Goal: Information Seeking & Learning: Learn about a topic

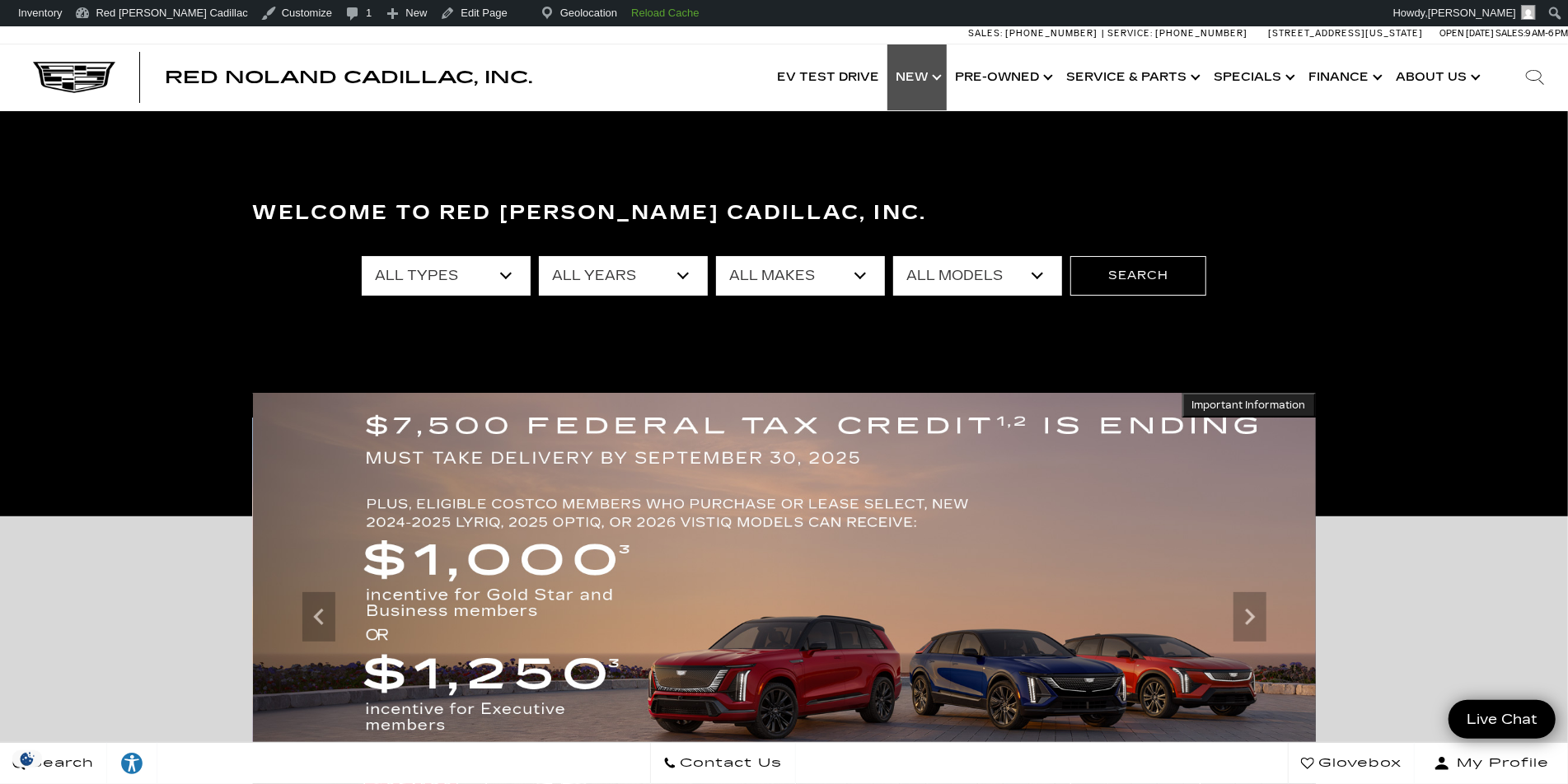
click at [918, 76] on link "Show New" at bounding box center [917, 77] width 59 height 66
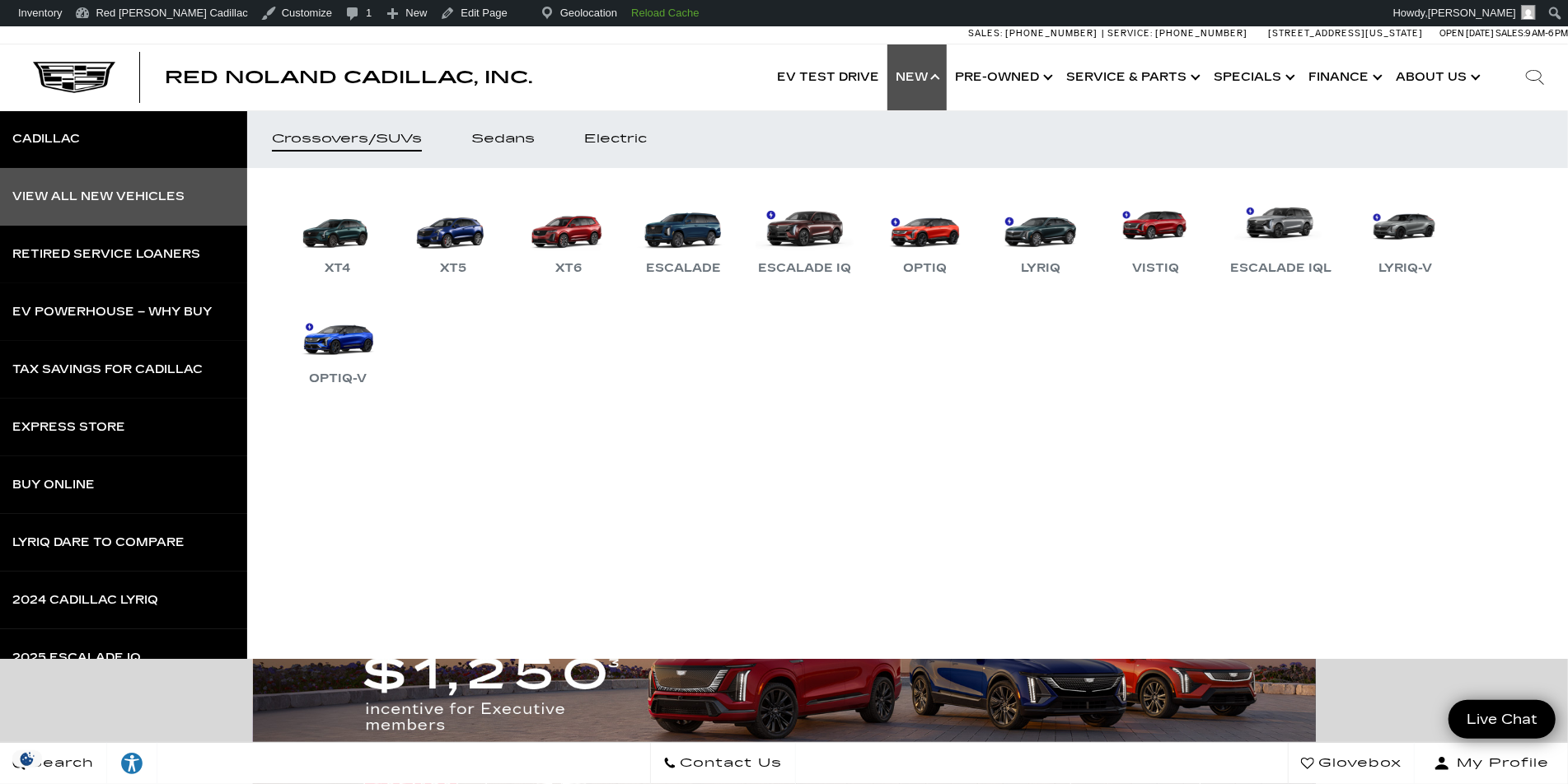
click at [181, 199] on div "View All New Vehicles" at bounding box center [99, 197] width 173 height 11
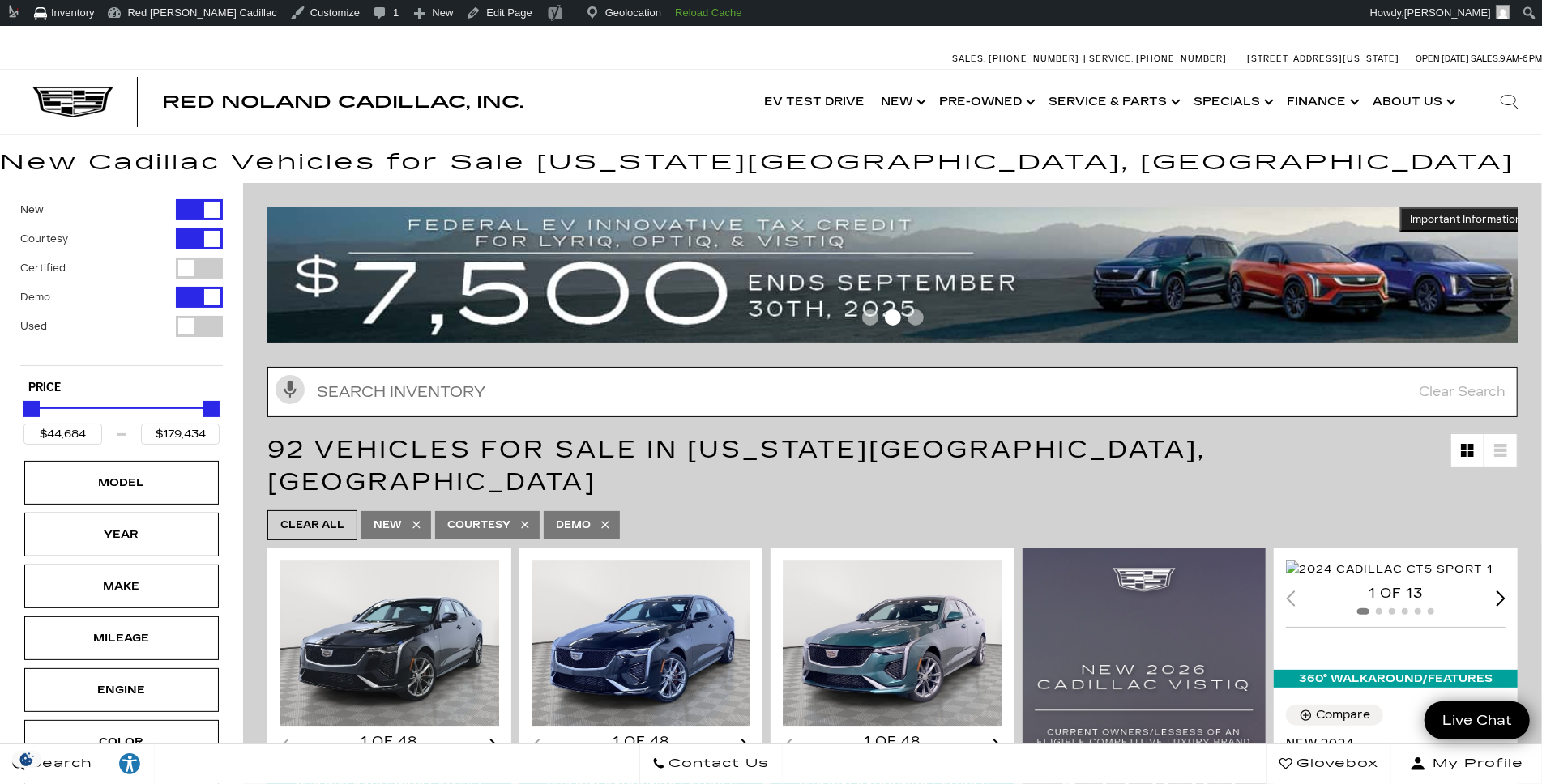
click at [491, 381] on input "Search Inventory" at bounding box center [892, 392] width 1250 height 50
paste input "C306035"
type input "C306035"
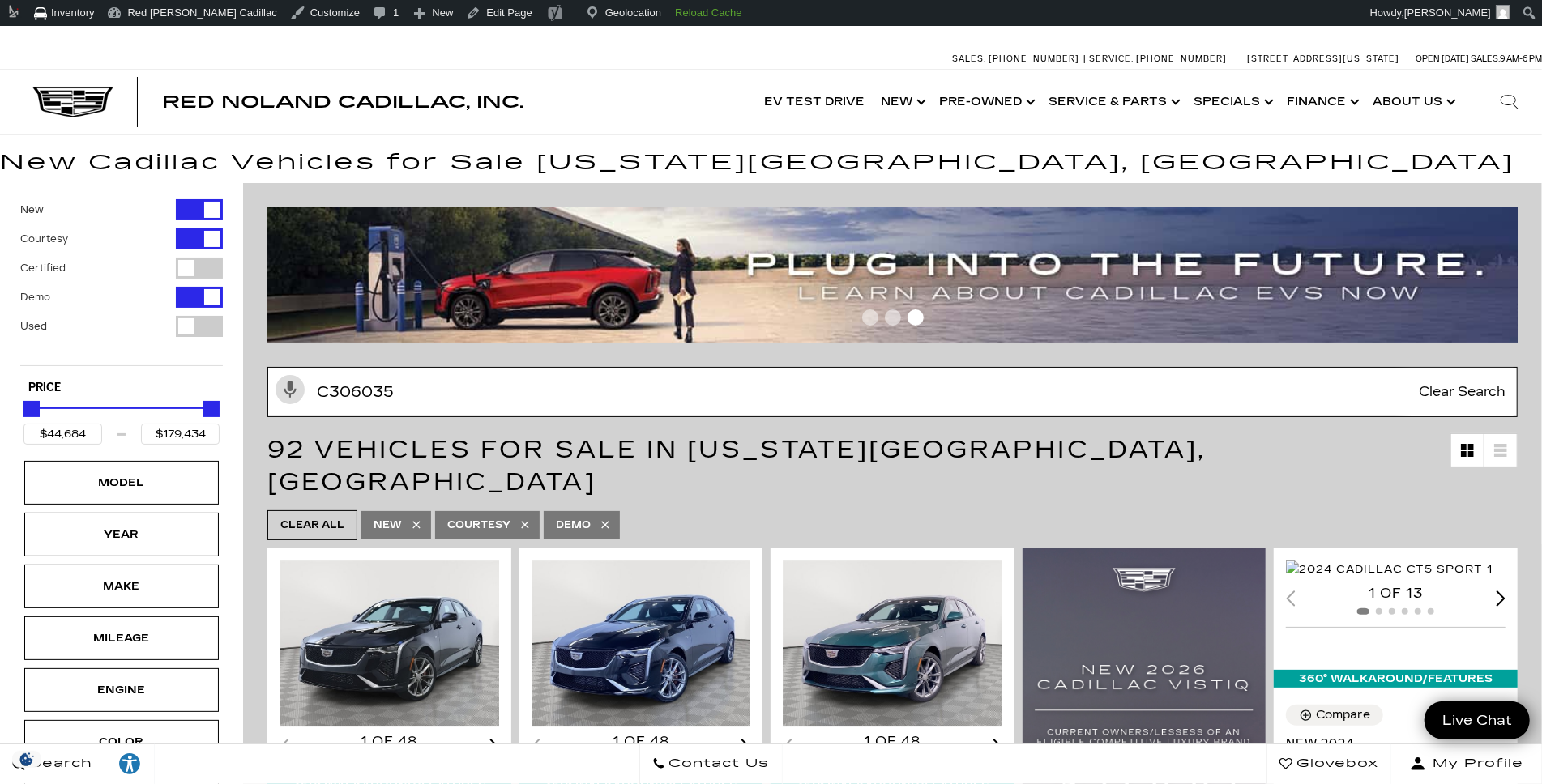
type input "$65,440"
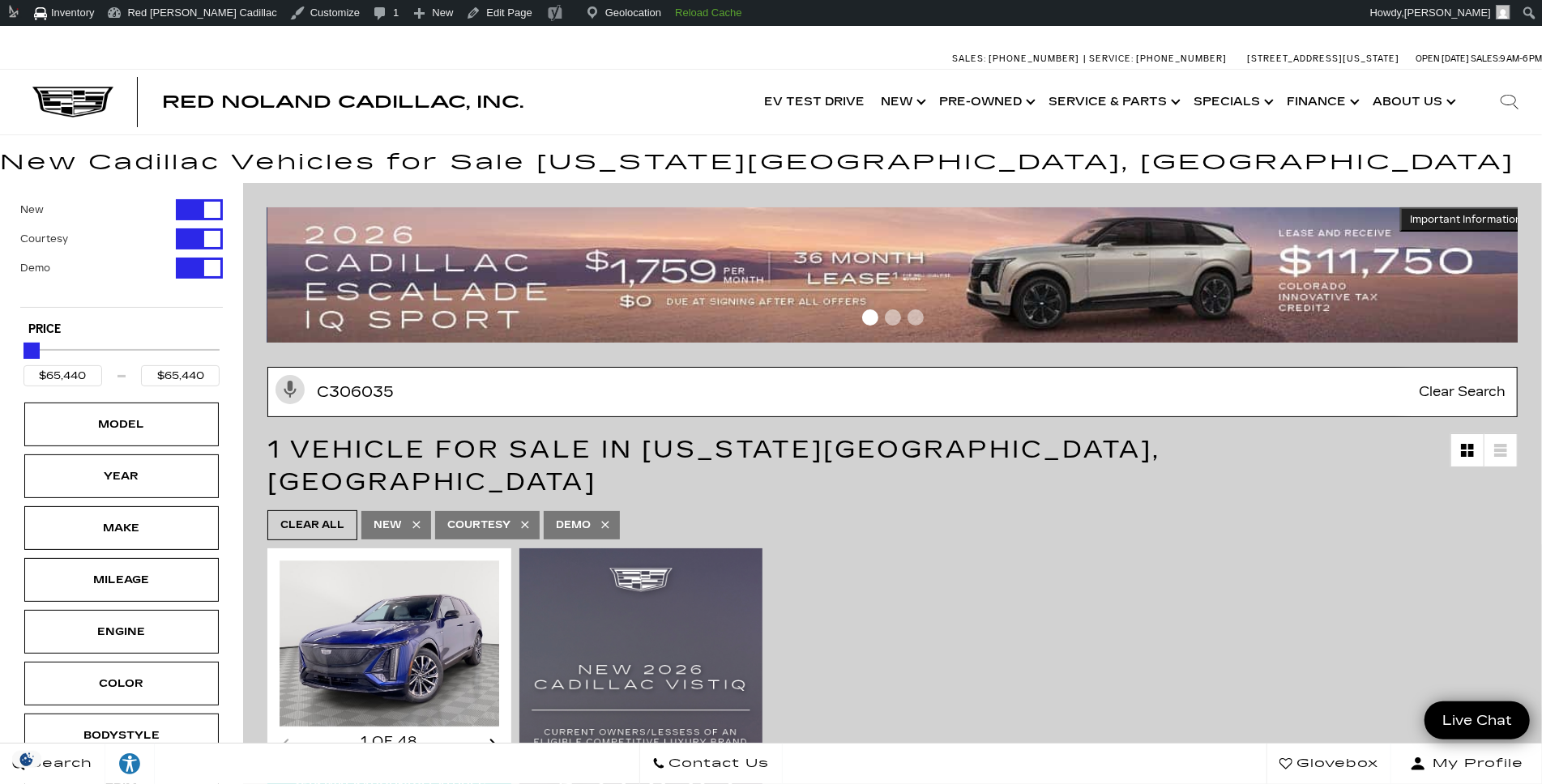
click at [402, 396] on input "C306035" at bounding box center [892, 392] width 1250 height 50
paste input "11653"
type input "C311653"
type input "$66,384"
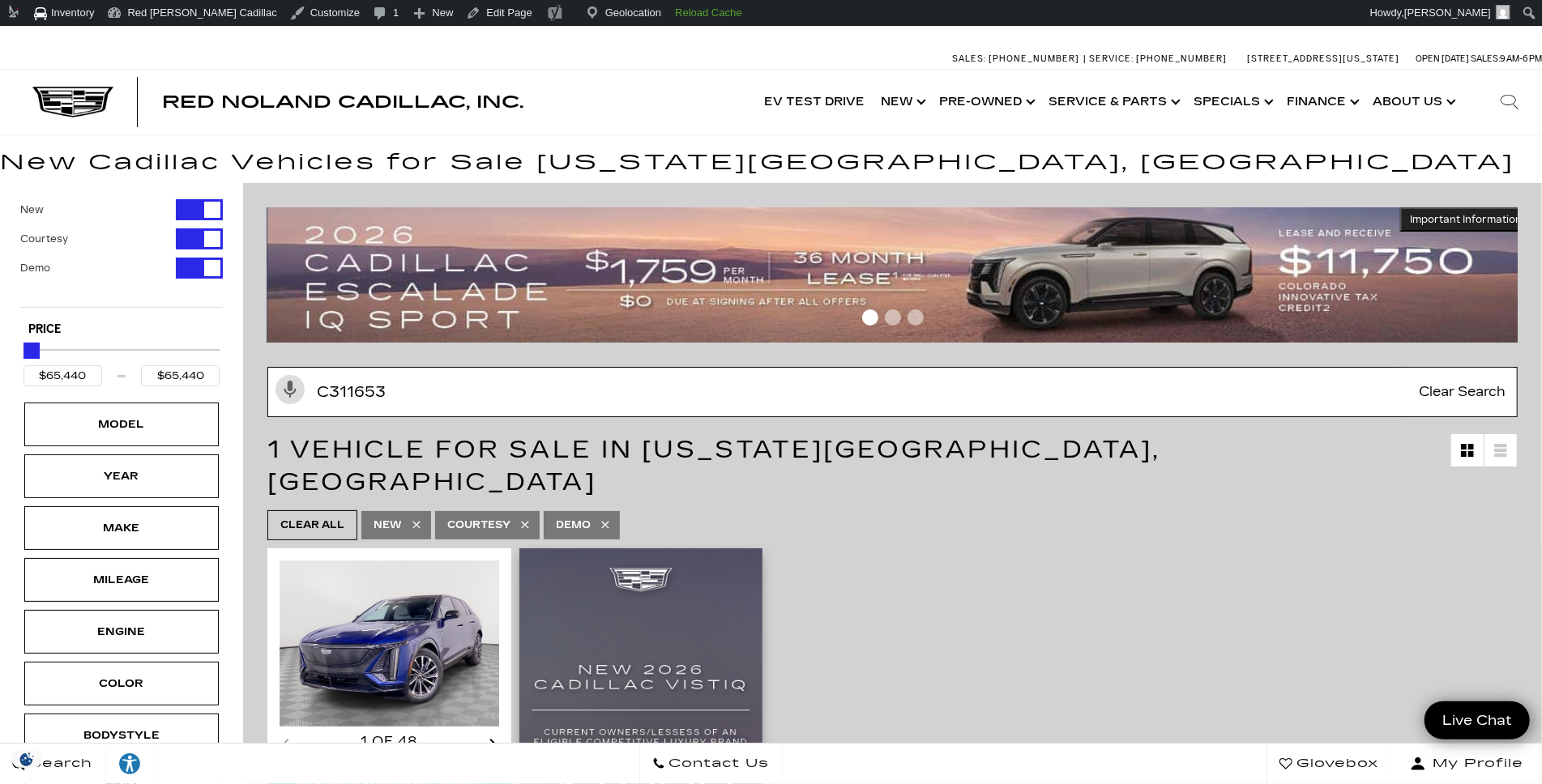
type input "$66,384"
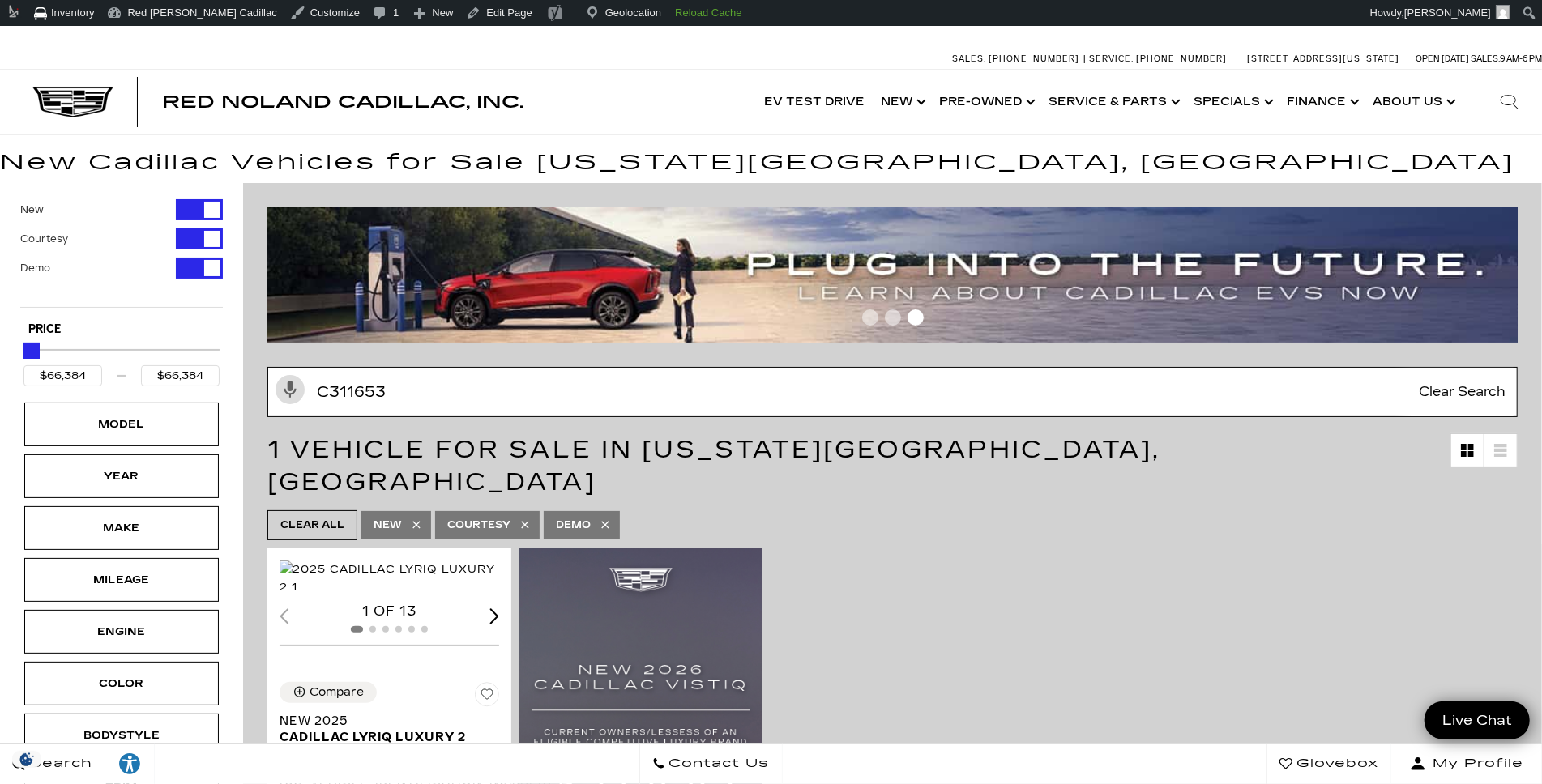
click at [515, 386] on input "C311653" at bounding box center [892, 392] width 1250 height 50
paste input "5995"
type input "C315995"
type input "$67,379"
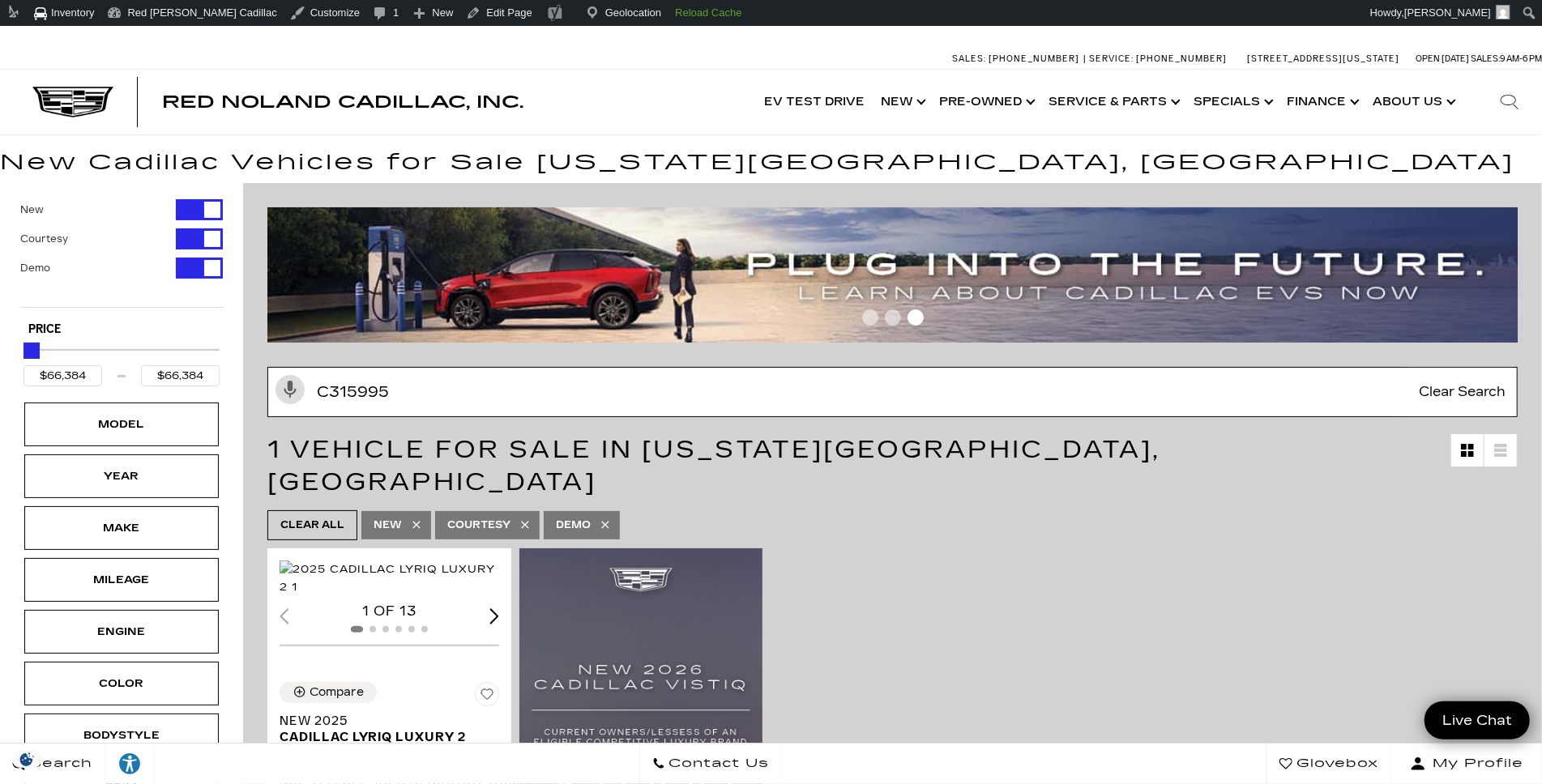
type input "$67,379"
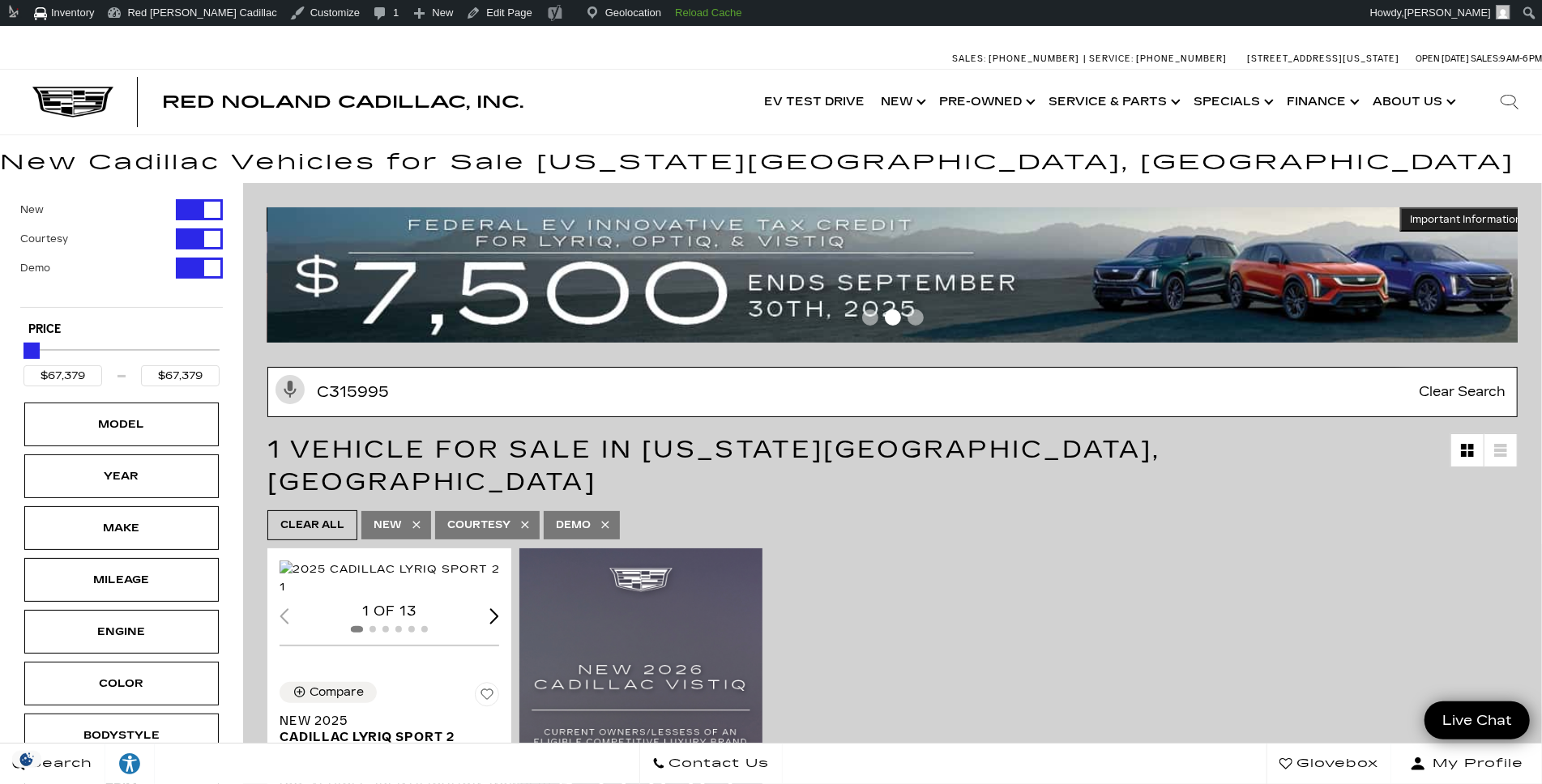
click at [422, 400] on input "C315995" at bounding box center [892, 392] width 1250 height 50
paste input "6078"
type input "C316078"
type input "$66,898"
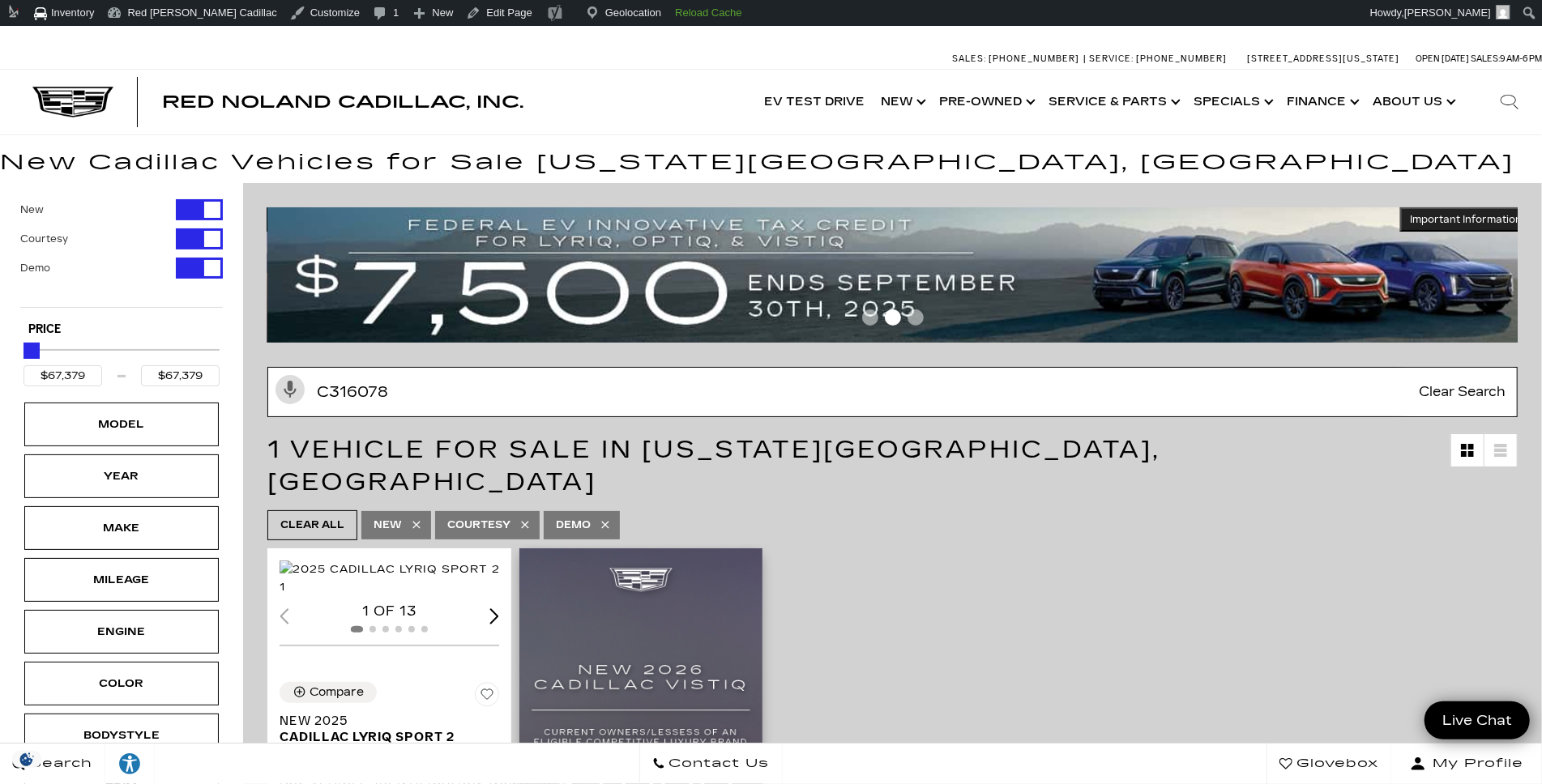
type input "$66,898"
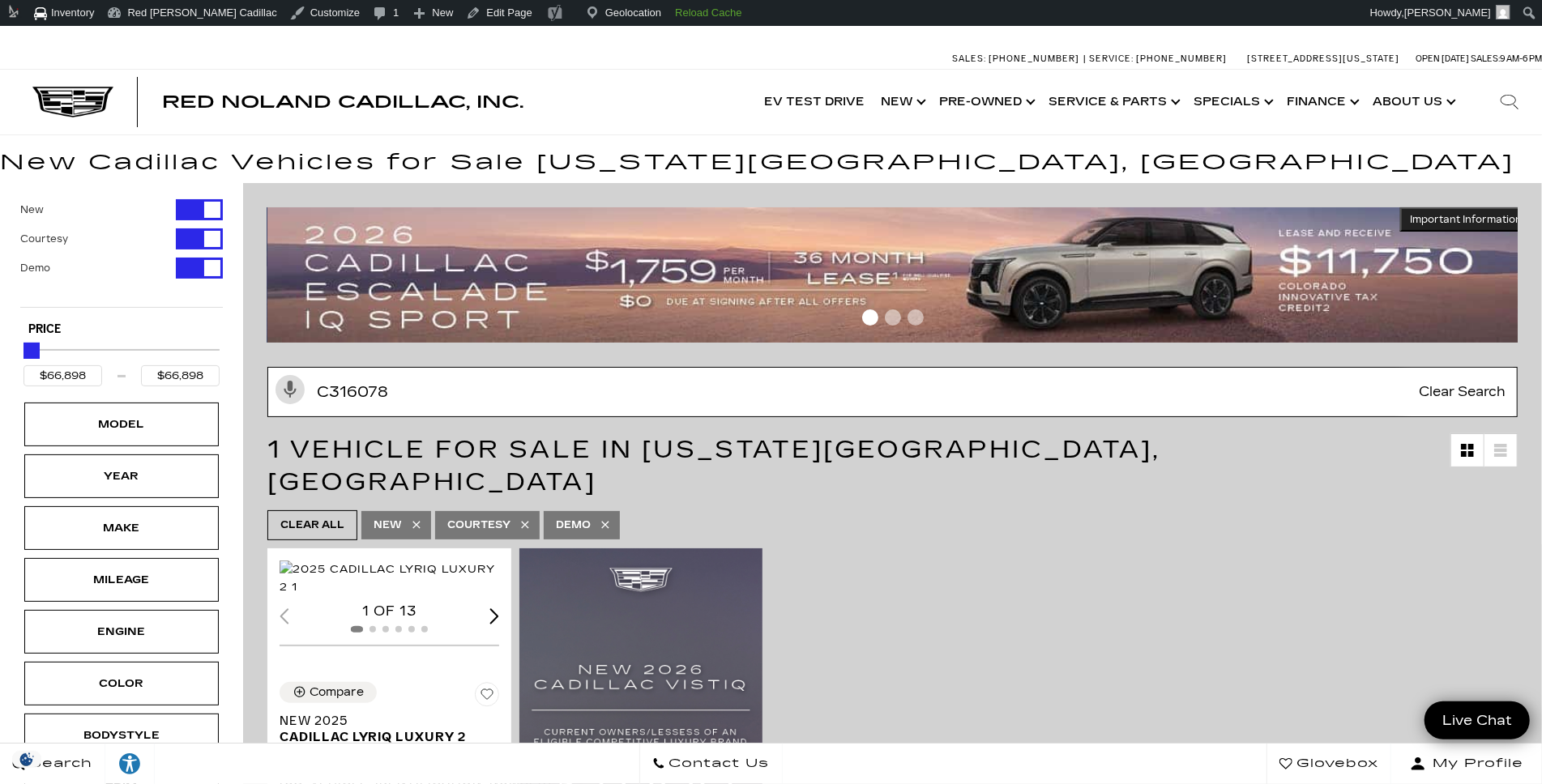
click at [581, 381] on input "C316078" at bounding box center [892, 392] width 1250 height 50
paste input "038"
type input "C310388"
type input "$69,803"
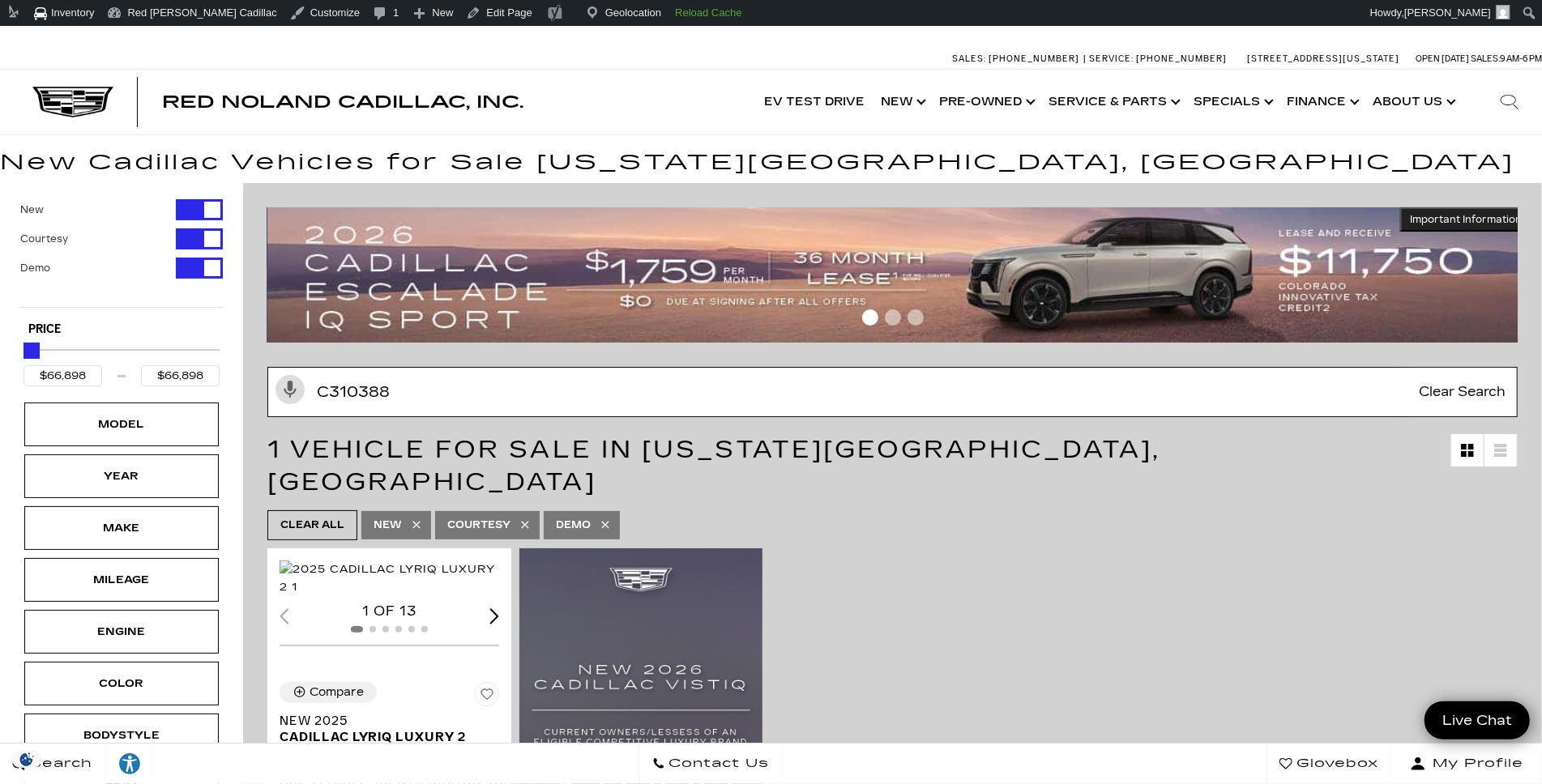
type input "$69,803"
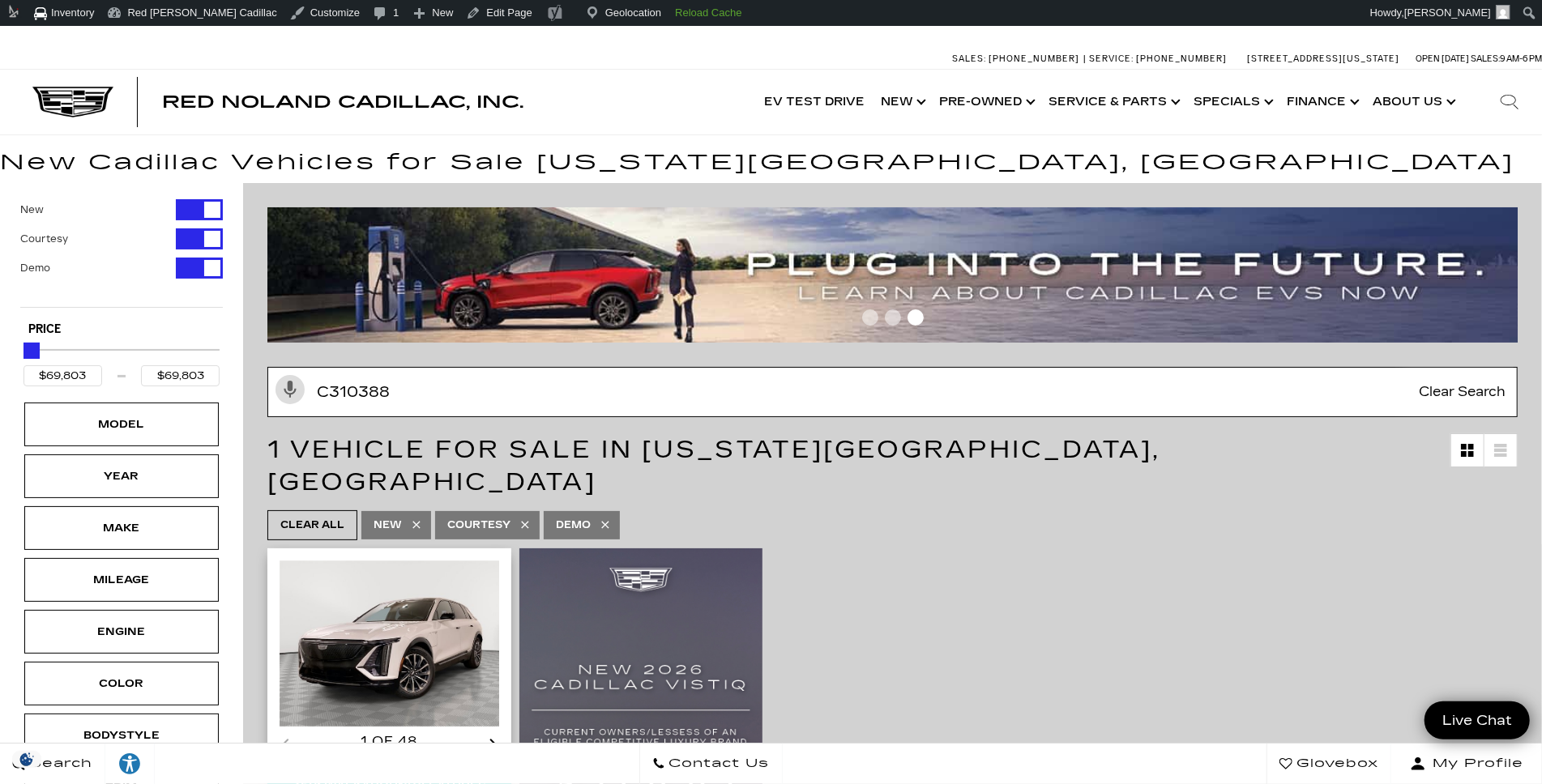
scroll to position [158, 0]
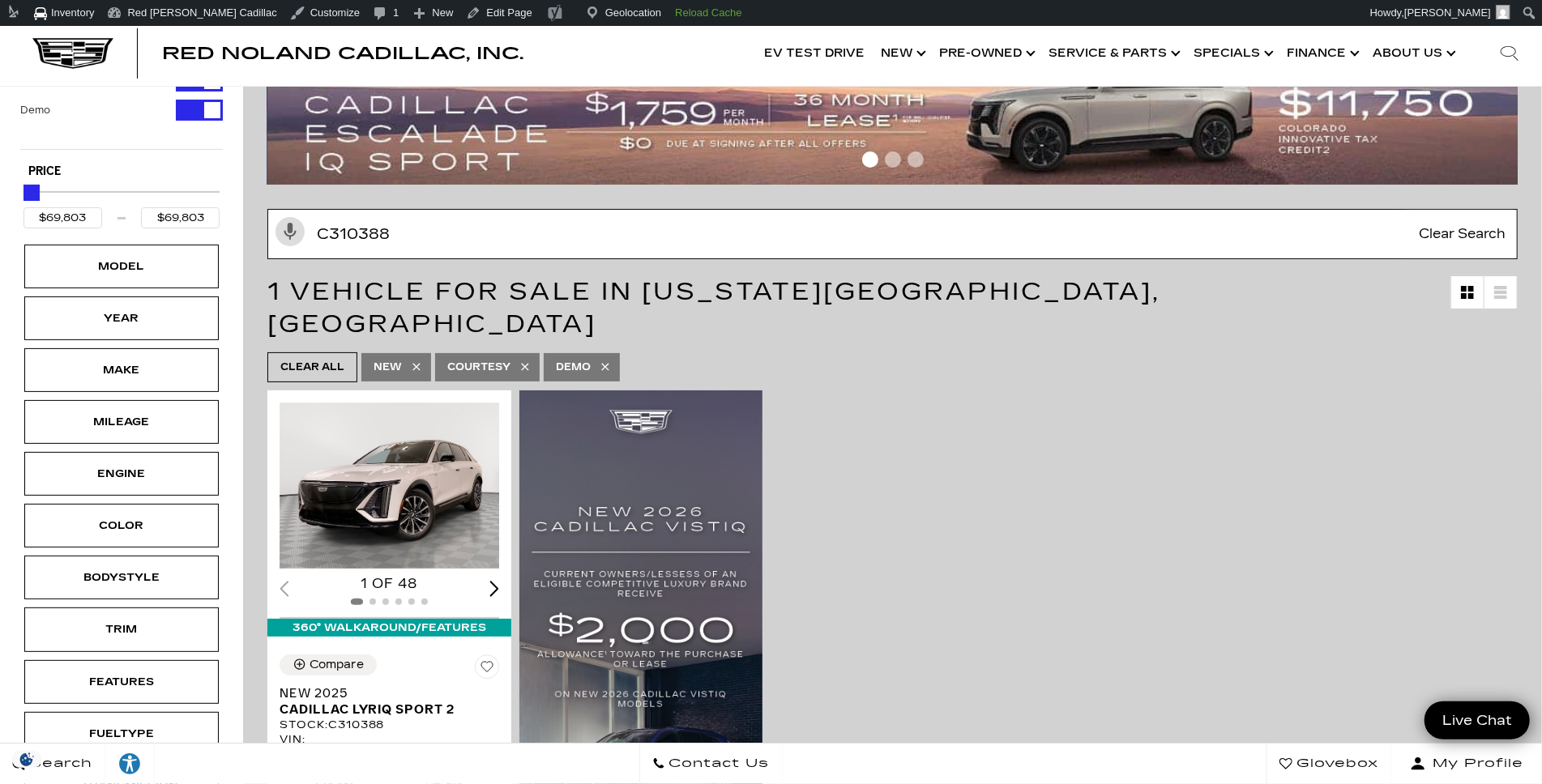
click at [531, 236] on input "C310388" at bounding box center [892, 234] width 1250 height 50
paste input "1096"
type input "C311096"
type input "$69,004"
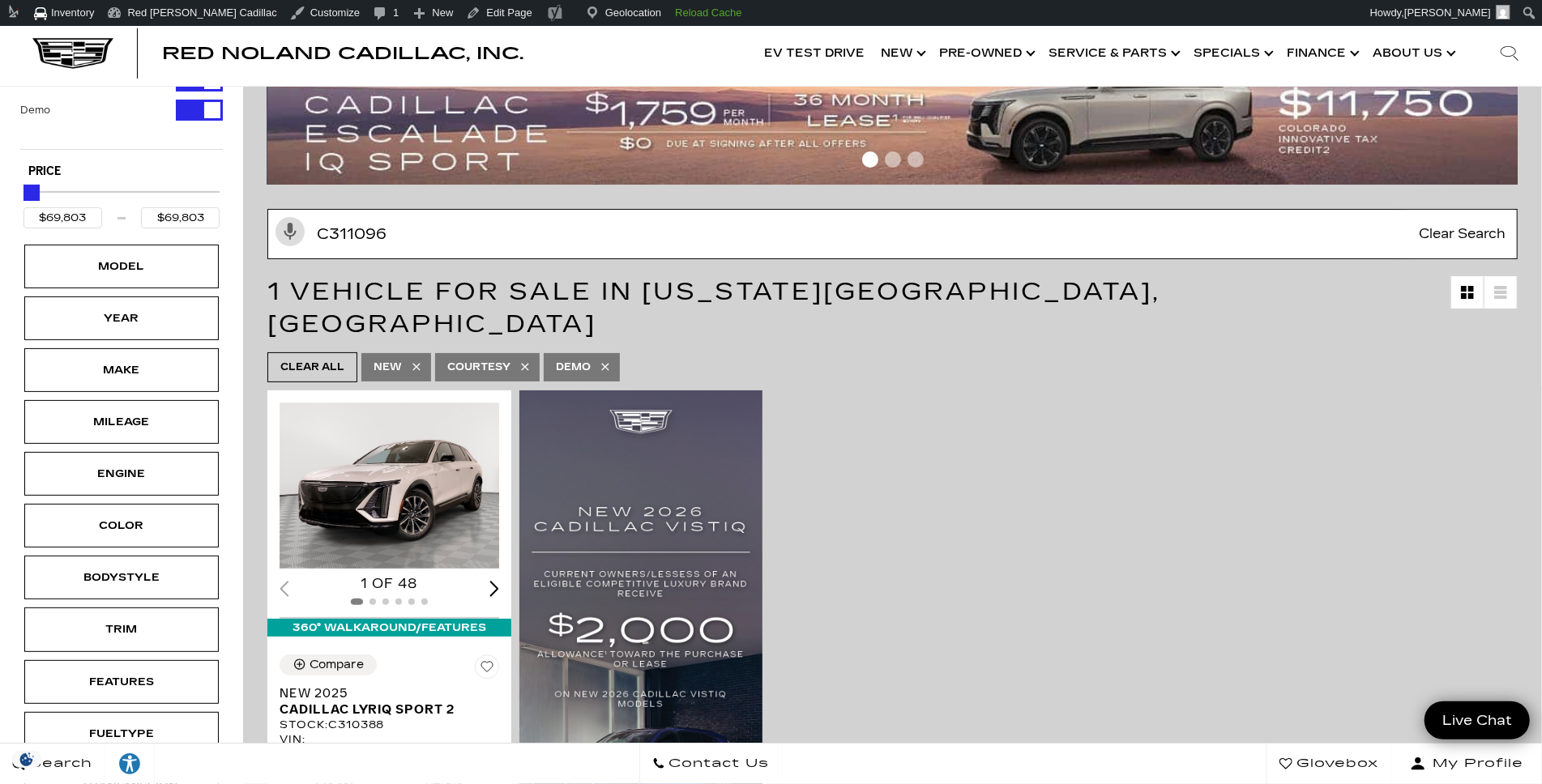
type input "$69,004"
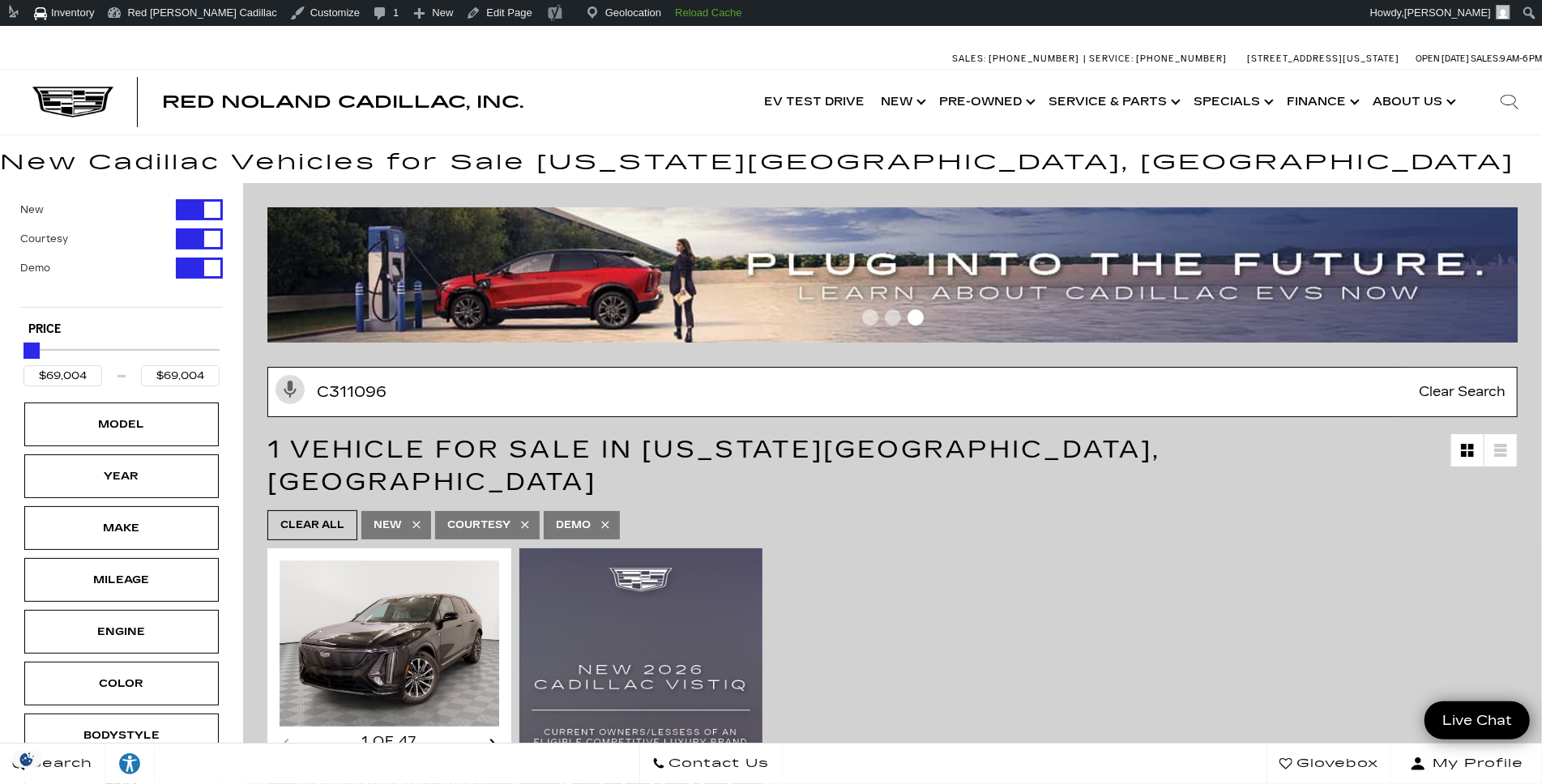
click at [482, 389] on input "C311096" at bounding box center [892, 392] width 1250 height 50
paste input "247143"
type input "C247143"
type input "$59,004"
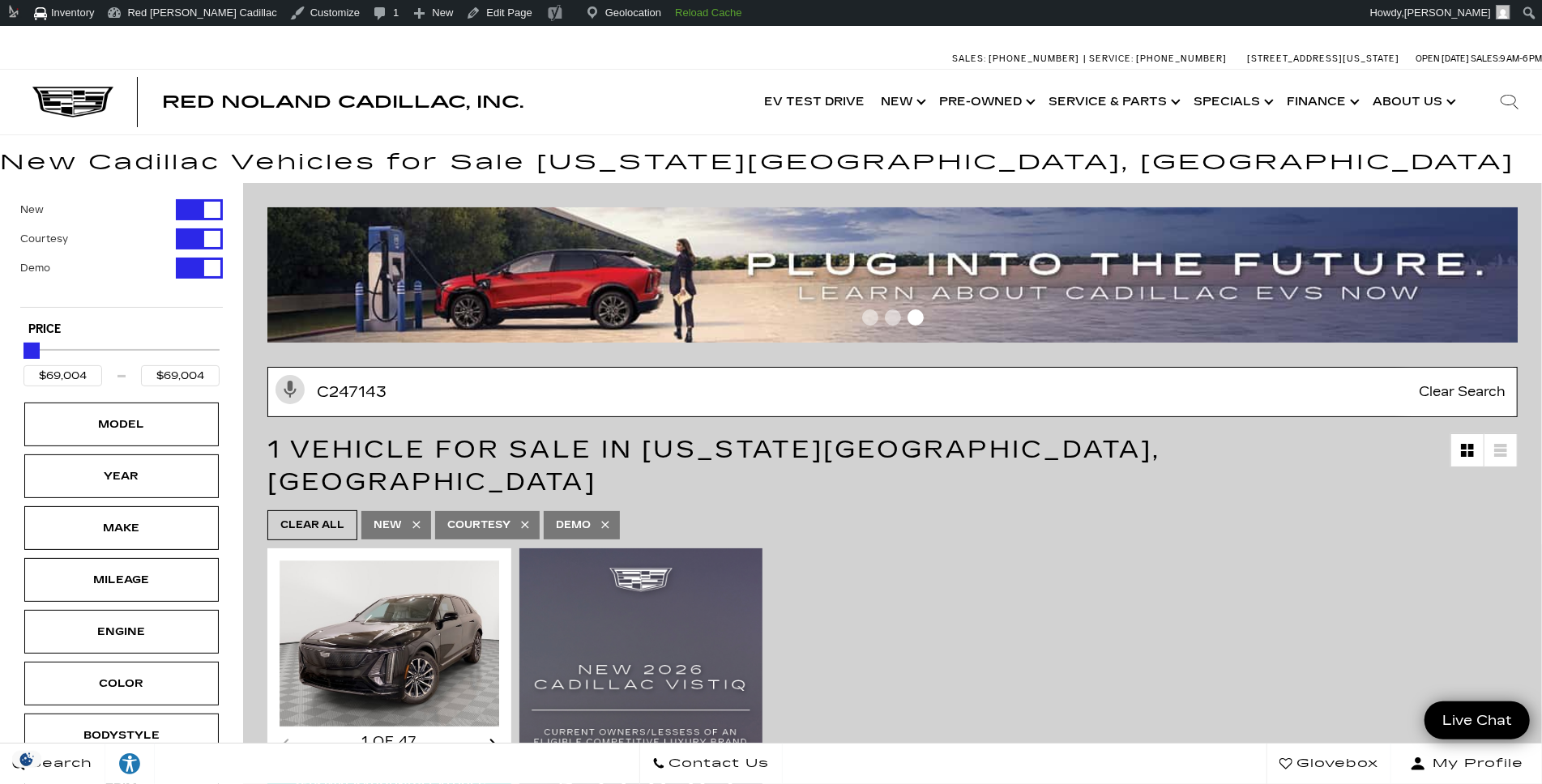
type input "$59,004"
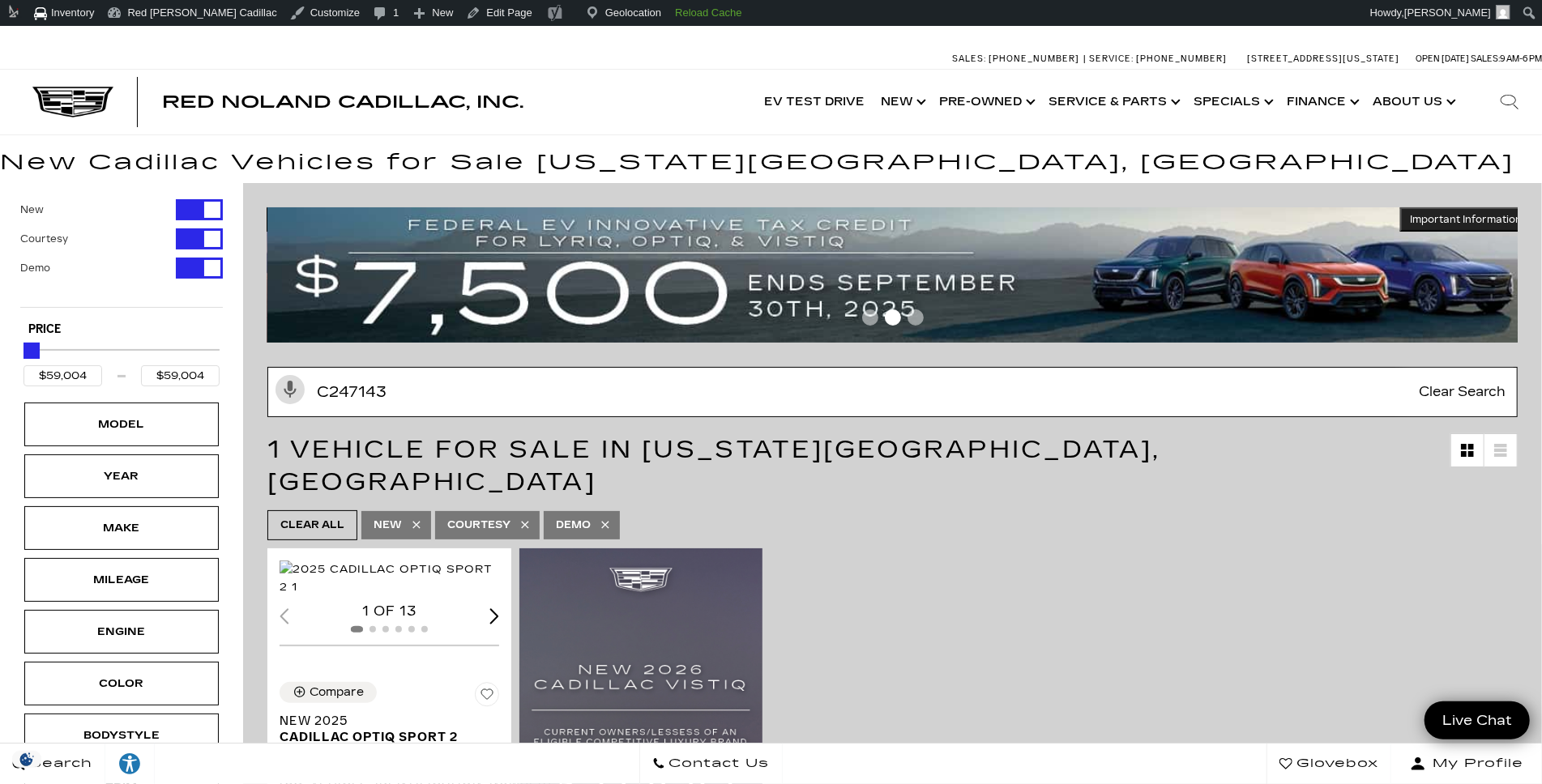
click at [436, 403] on input "C247143" at bounding box center [892, 392] width 1250 height 50
paste input "706290"
type input "C706290"
type input "$81,615"
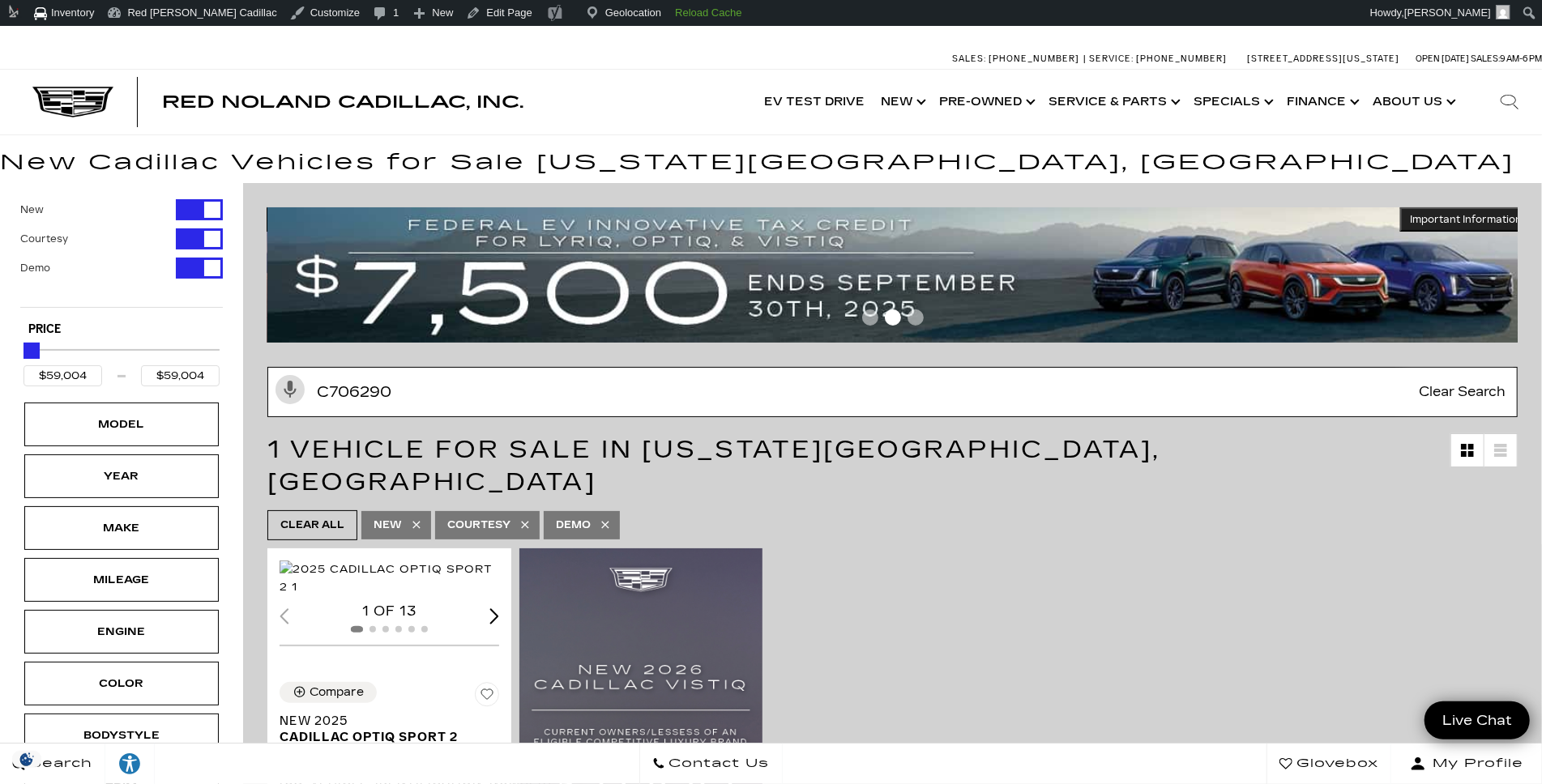
type input "$81,615"
type input "C706290"
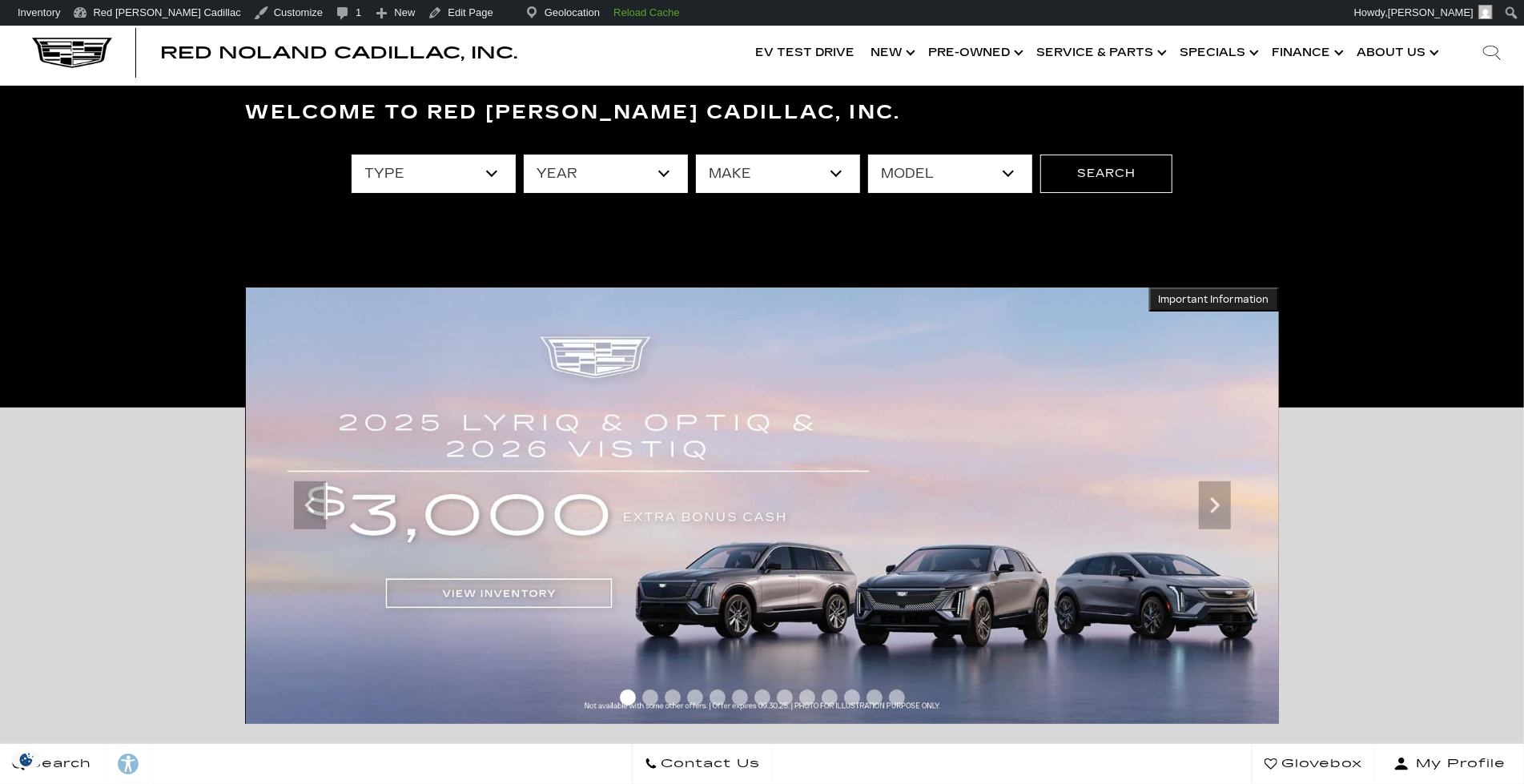
scroll to position [156, 0]
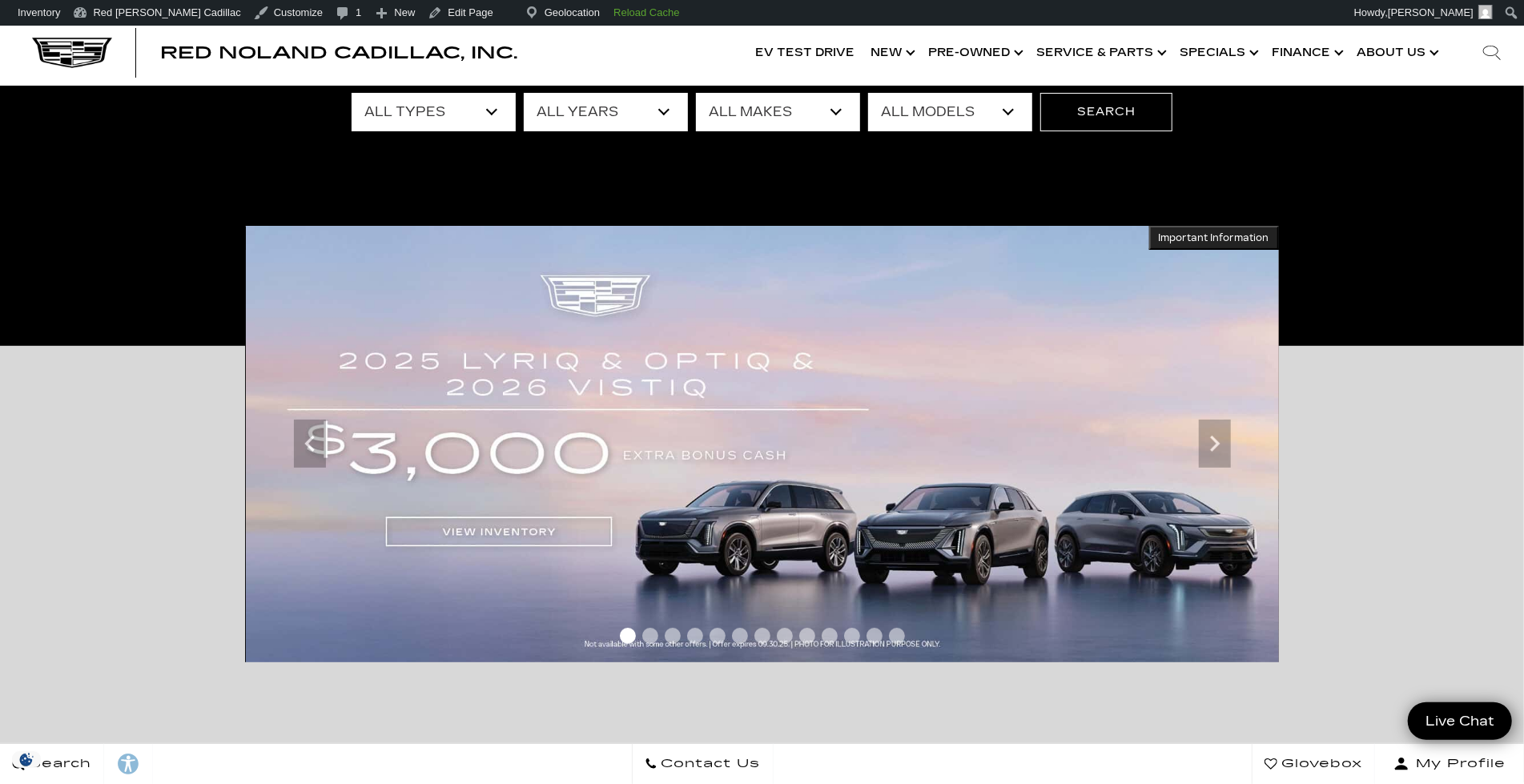
click at [771, 429] on img at bounding box center [762, 444] width 1033 height 437
